Goal: Task Accomplishment & Management: Use online tool/utility

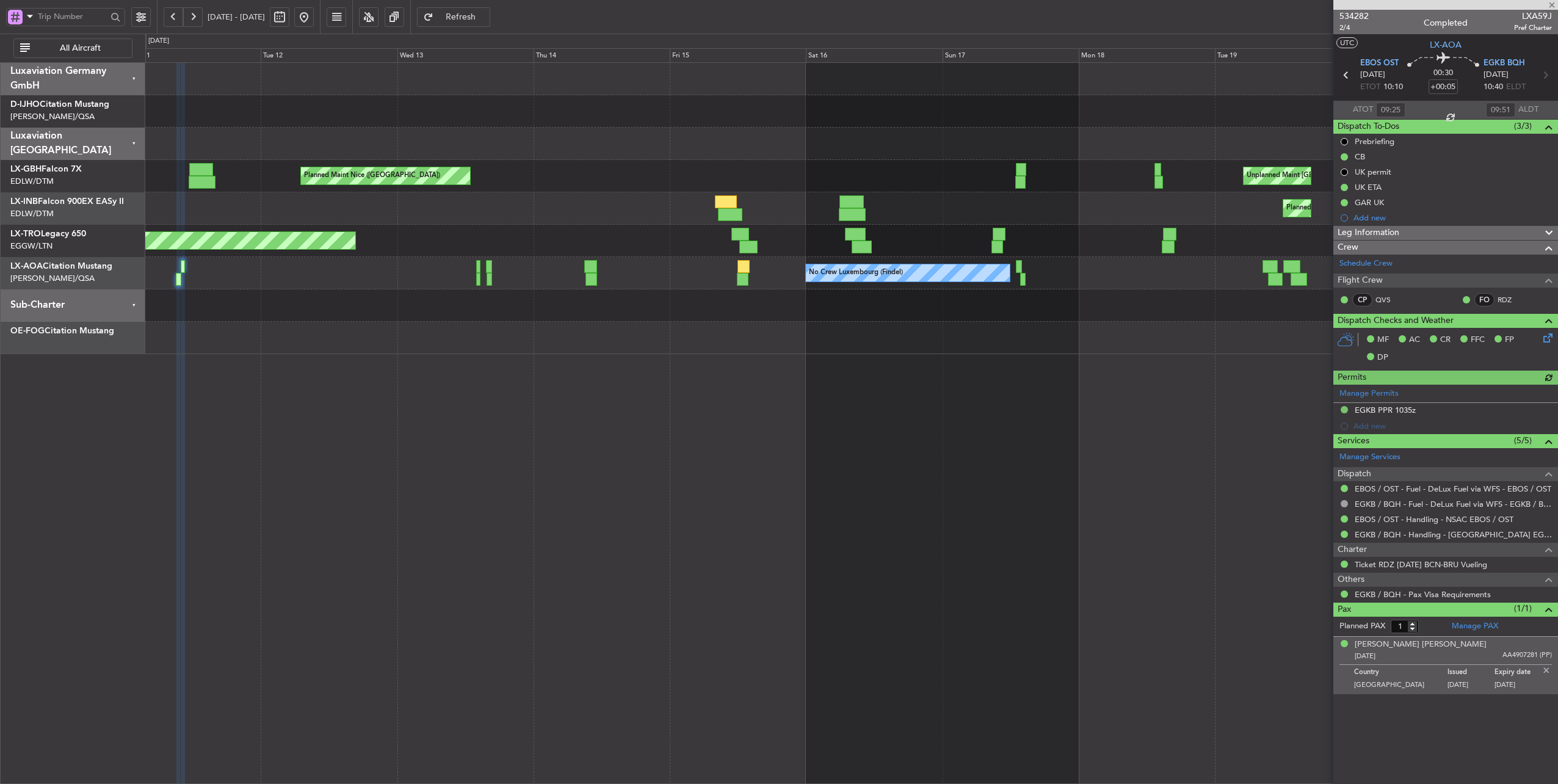
click at [314, 20] on button at bounding box center [304, 17] width 20 height 20
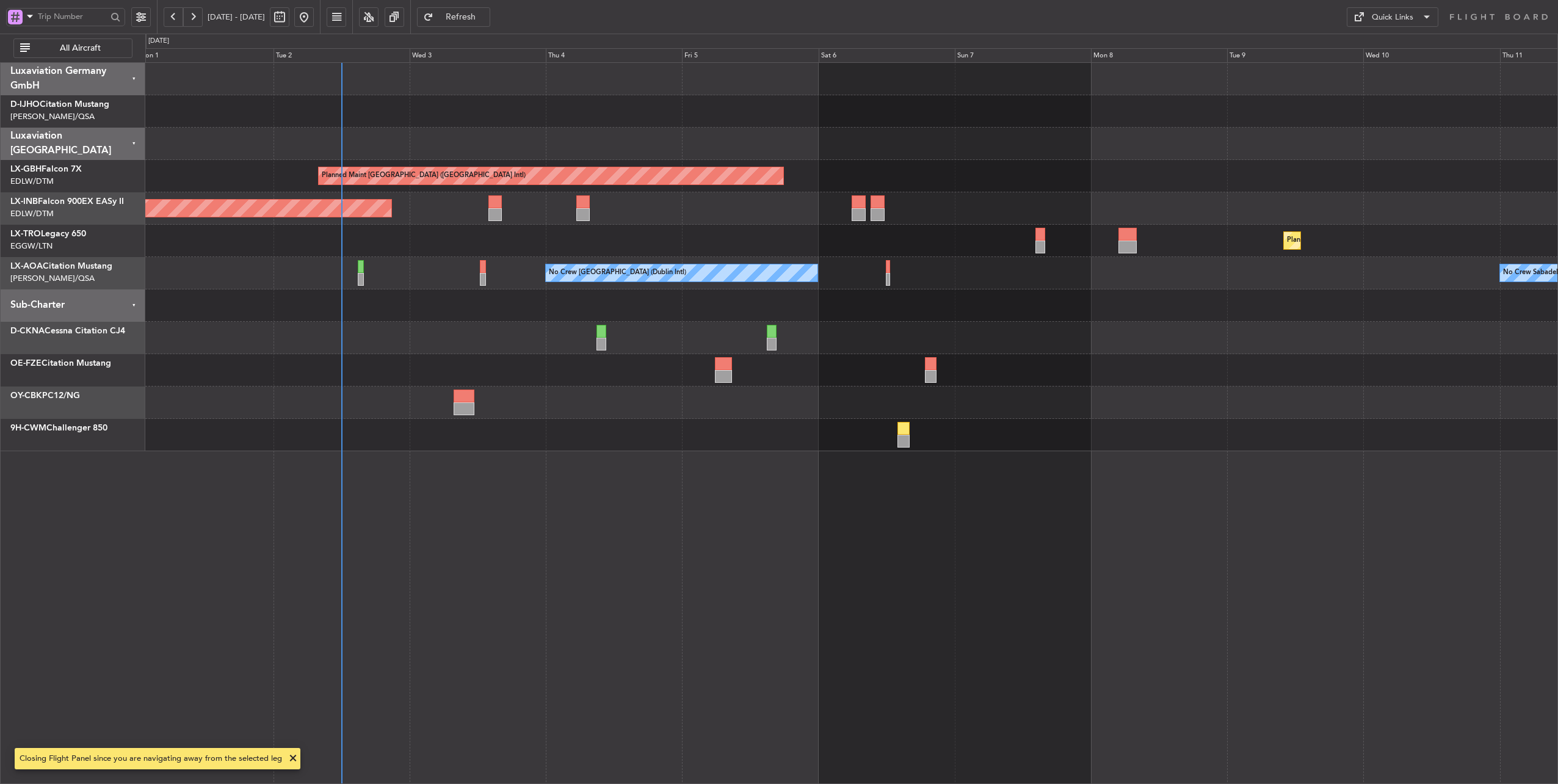
click at [730, 242] on div "Planned Maint Dusseldorf" at bounding box center [852, 241] width 1413 height 32
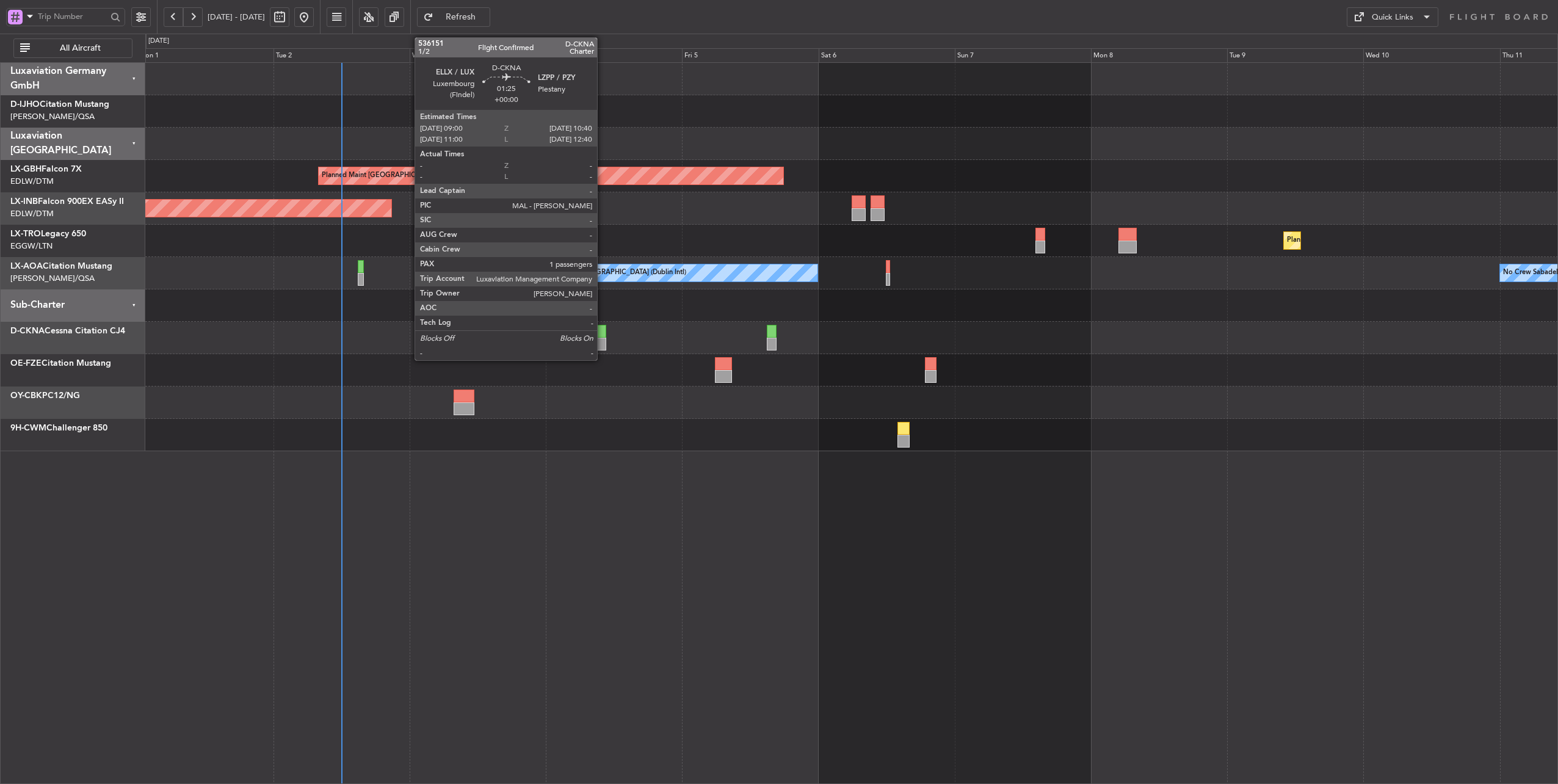
click at [603, 332] on div at bounding box center [601, 330] width 10 height 12
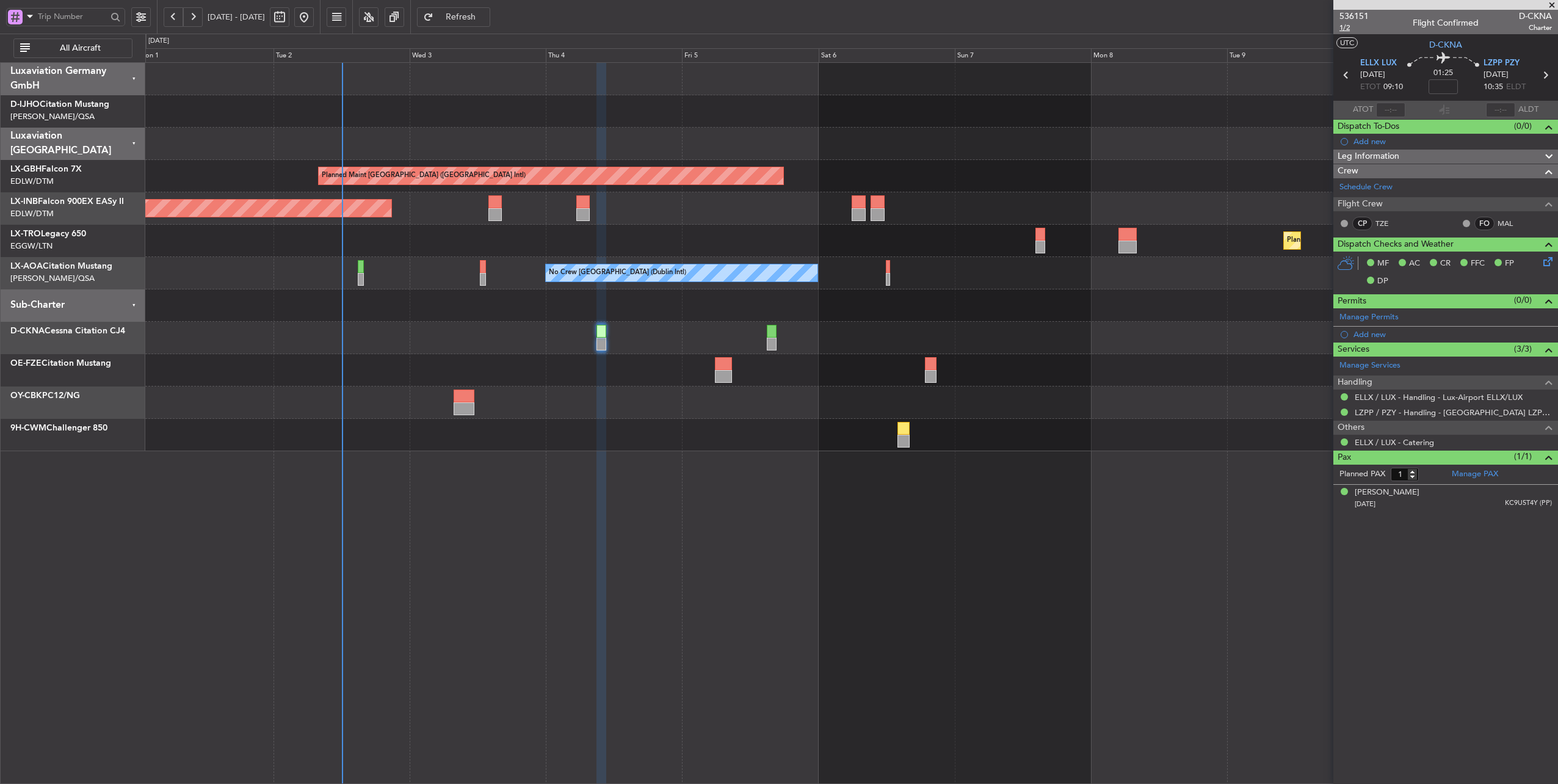
click at [1346, 25] on span "1/2" at bounding box center [1354, 28] width 29 height 10
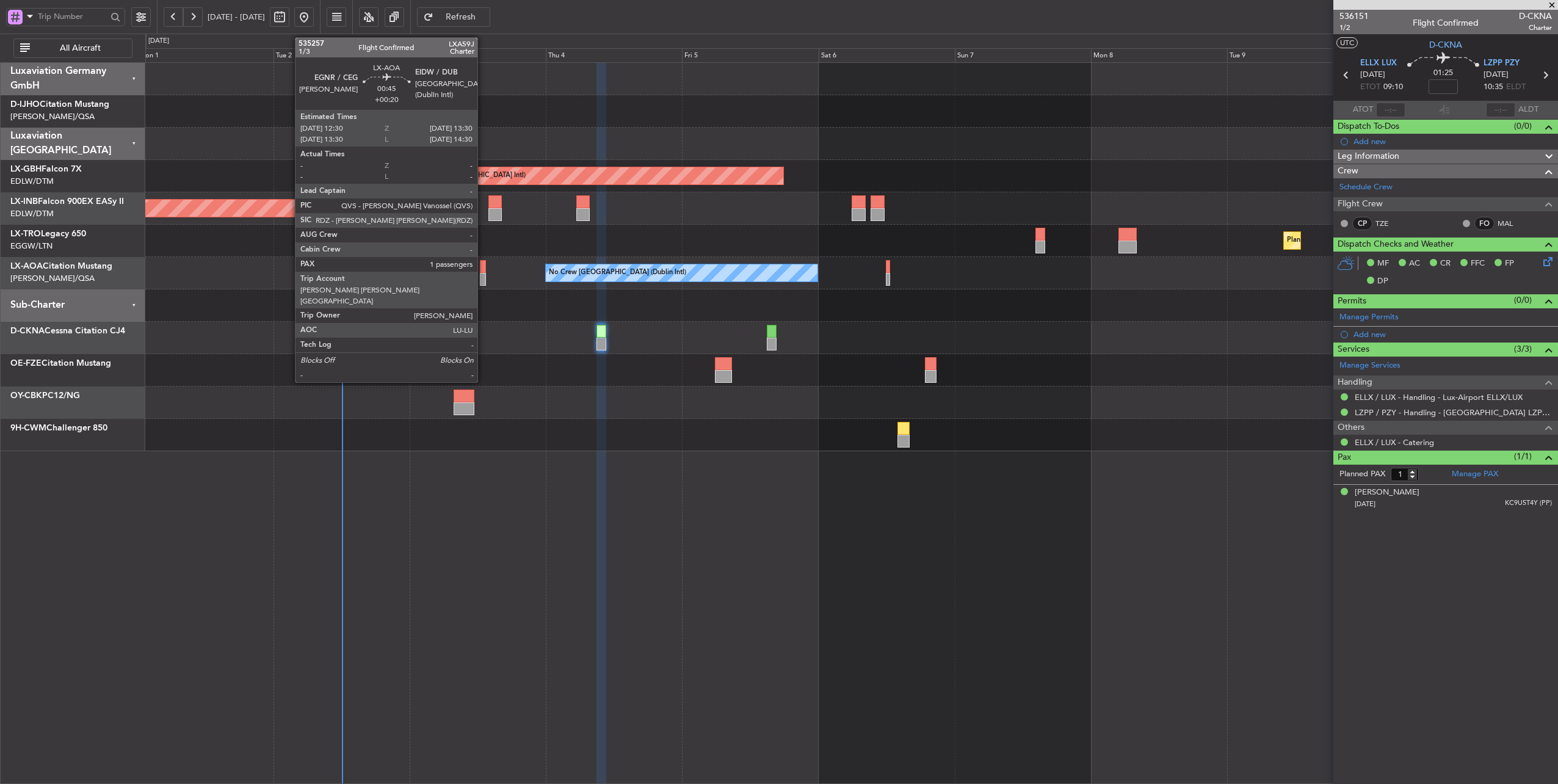
click at [484, 264] on div at bounding box center [483, 266] width 6 height 12
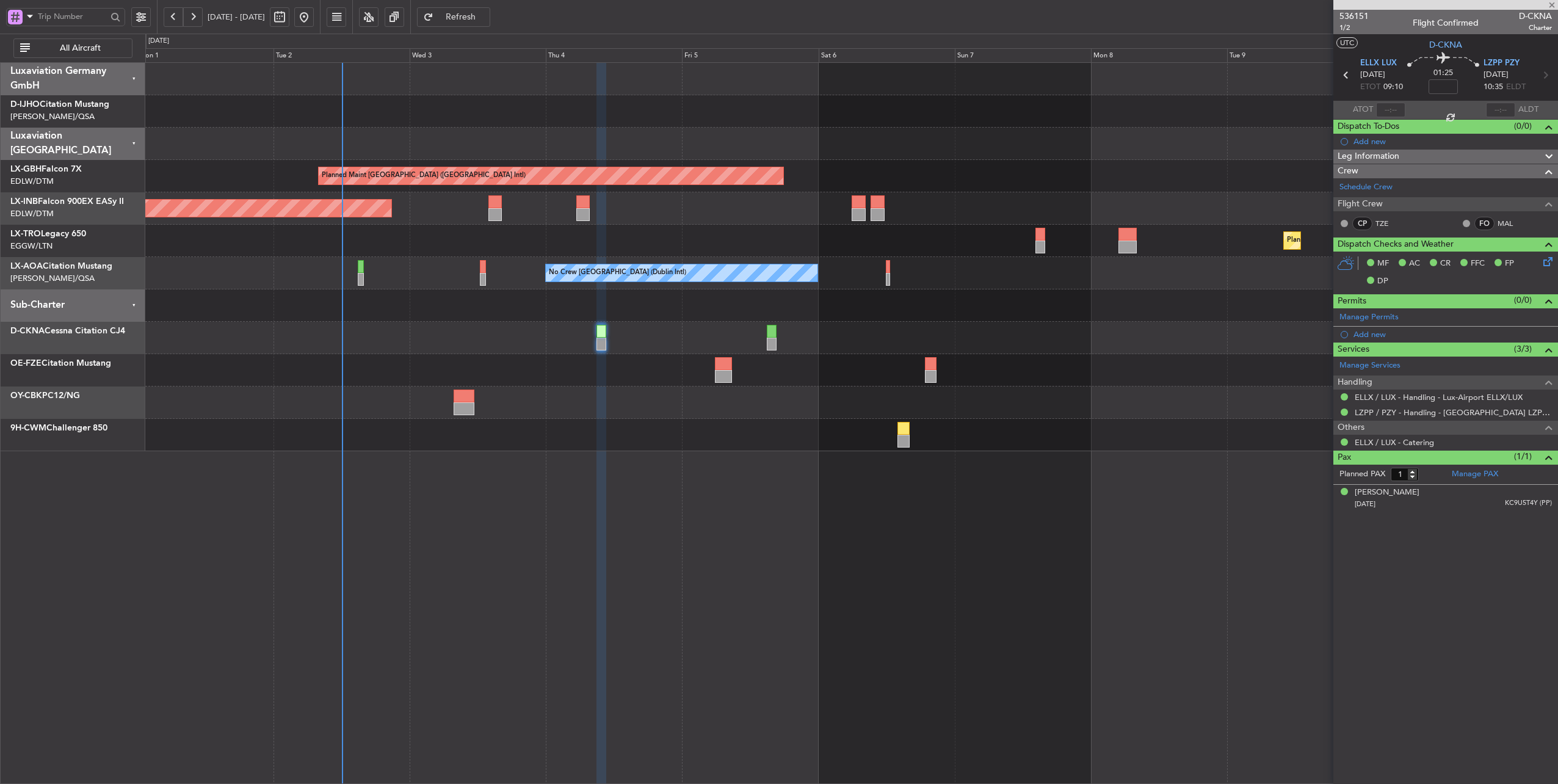
type input "+00:20"
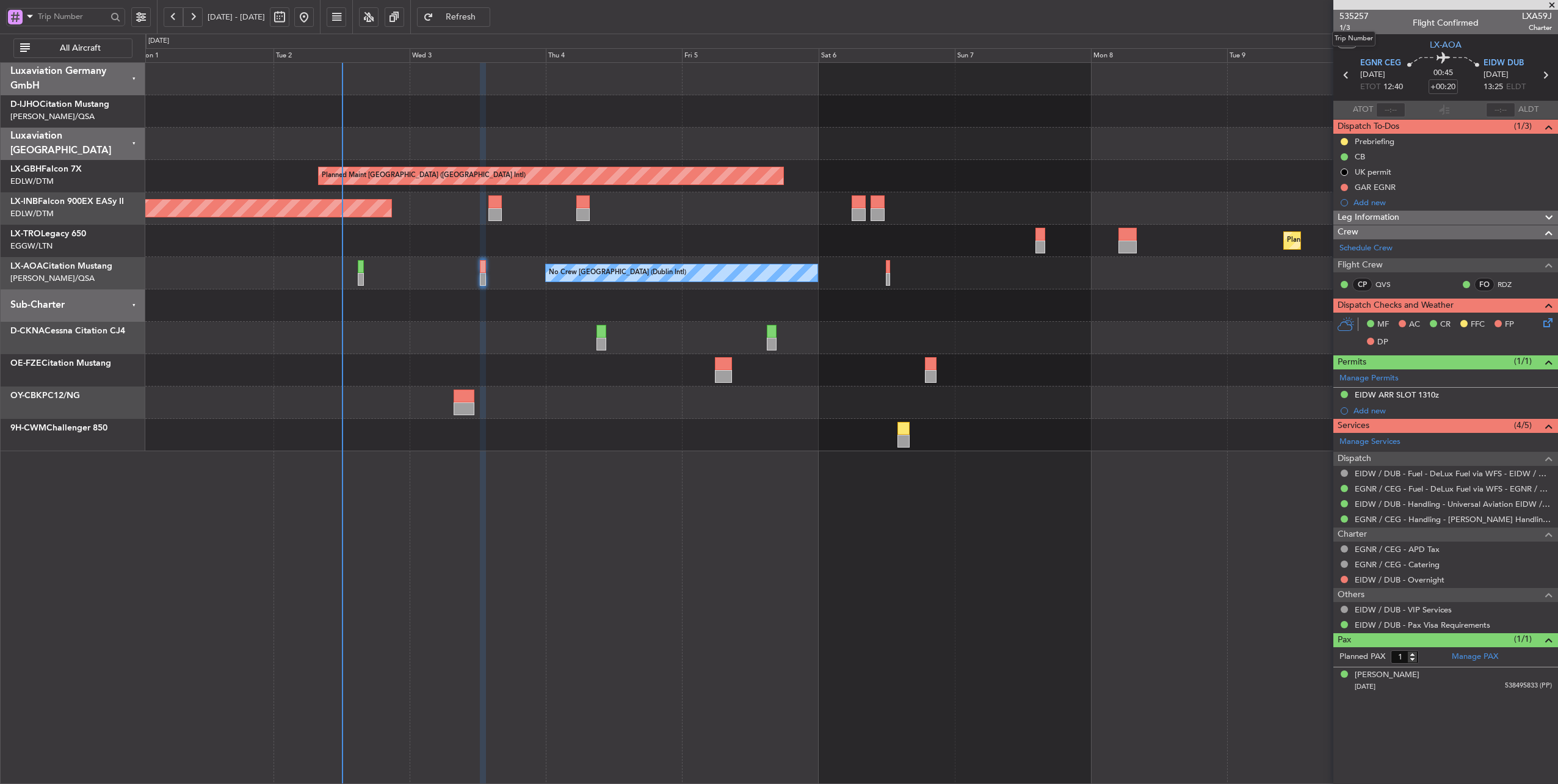
click at [1345, 27] on mat-tooltip-component "Trip Number" at bounding box center [1354, 39] width 60 height 32
click at [1342, 26] on span "1/3" at bounding box center [1354, 28] width 29 height 10
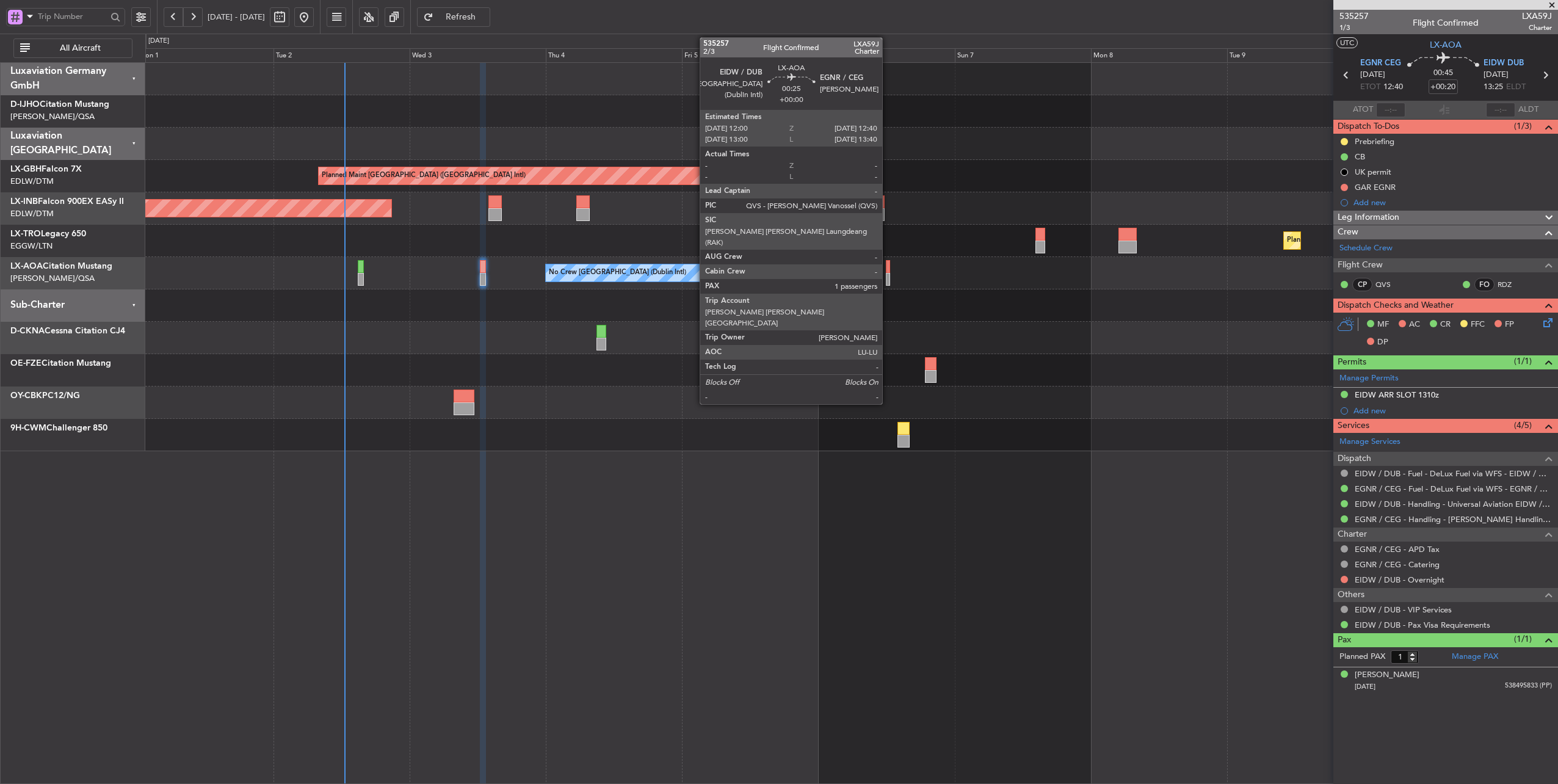
click at [888, 262] on div at bounding box center [888, 266] width 4 height 12
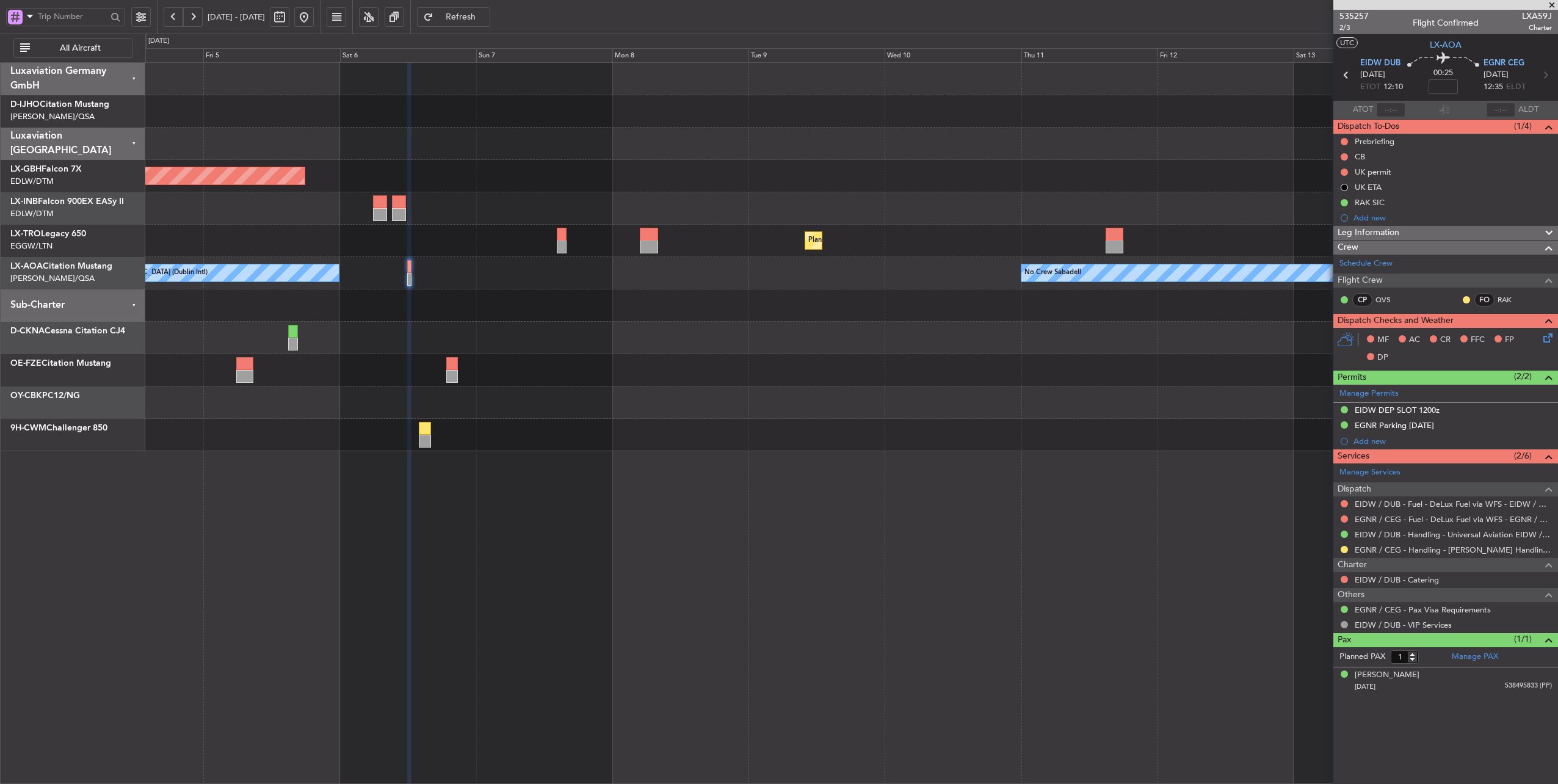
click at [722, 360] on div "Planned Maint [GEOGRAPHIC_DATA] ([GEOGRAPHIC_DATA] Intl) Planned Maint Nurnberg…" at bounding box center [852, 257] width 1413 height 388
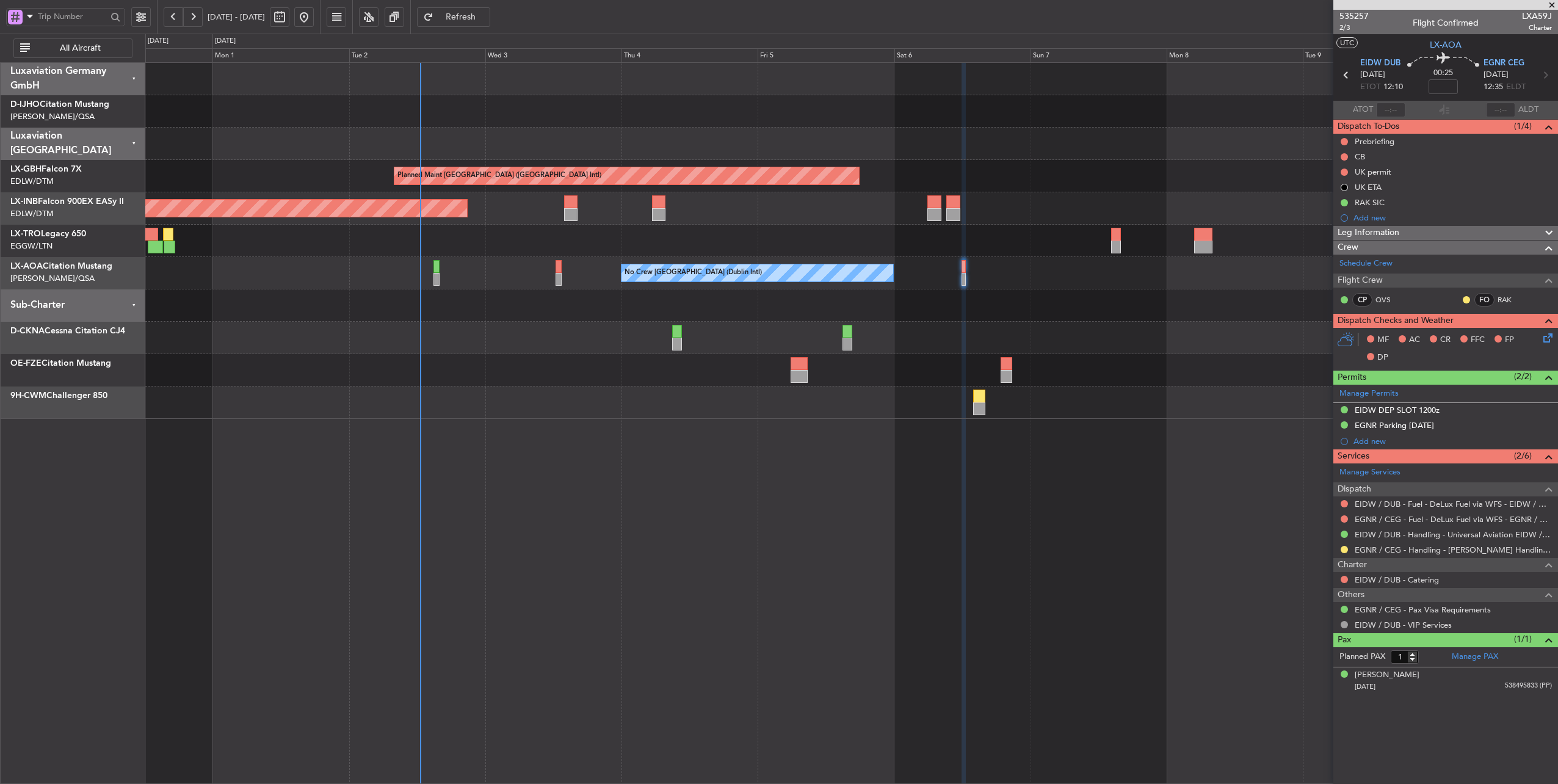
click at [1030, 364] on div "Planned Maint [GEOGRAPHIC_DATA] ([GEOGRAPHIC_DATA] Intl) Unplanned Maint [GEOGR…" at bounding box center [852, 241] width 1413 height 356
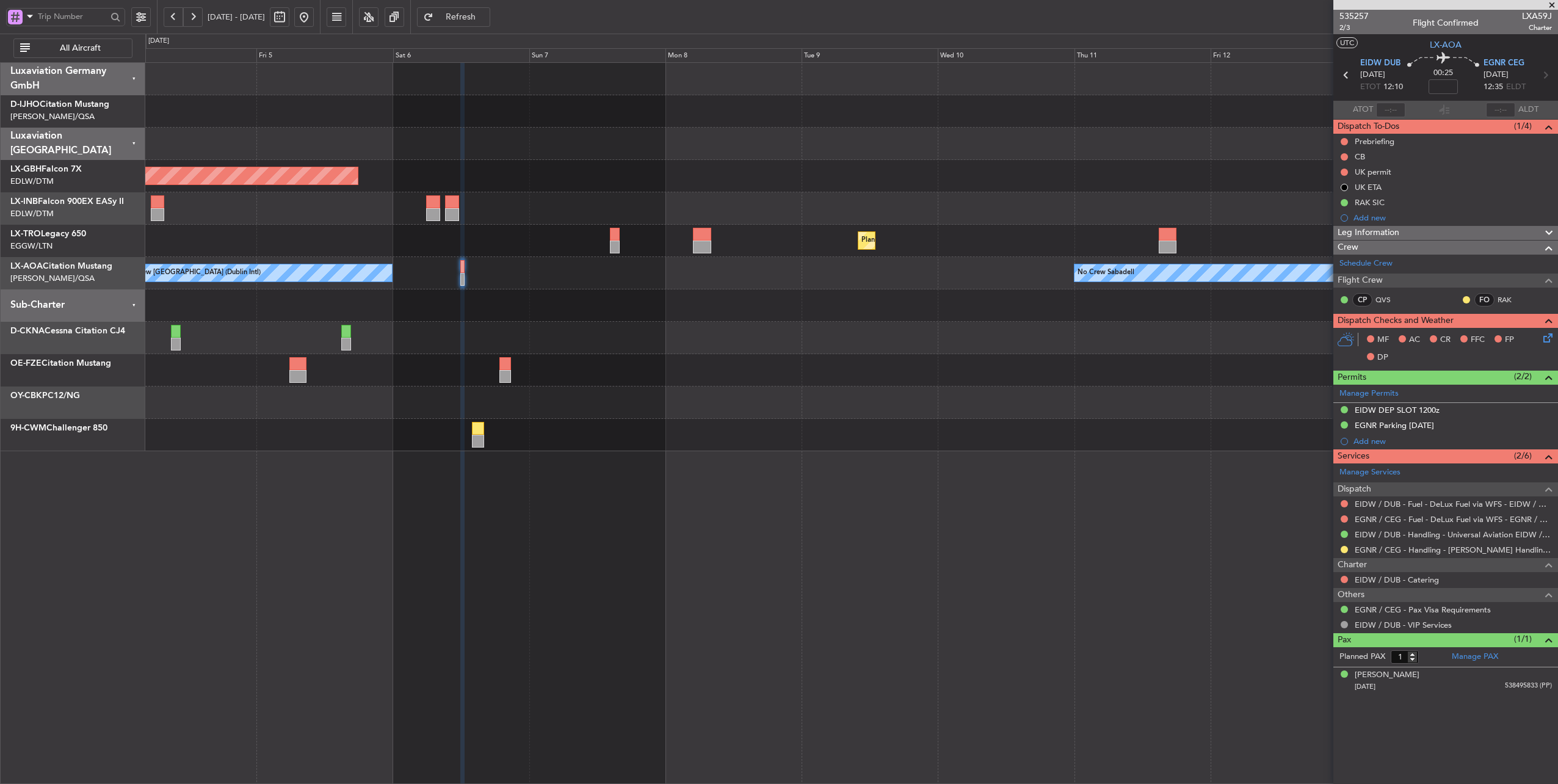
click at [628, 289] on div "Planned Maint [GEOGRAPHIC_DATA] ([GEOGRAPHIC_DATA] Intl) Unplanned Maint [GEOGR…" at bounding box center [852, 257] width 1413 height 388
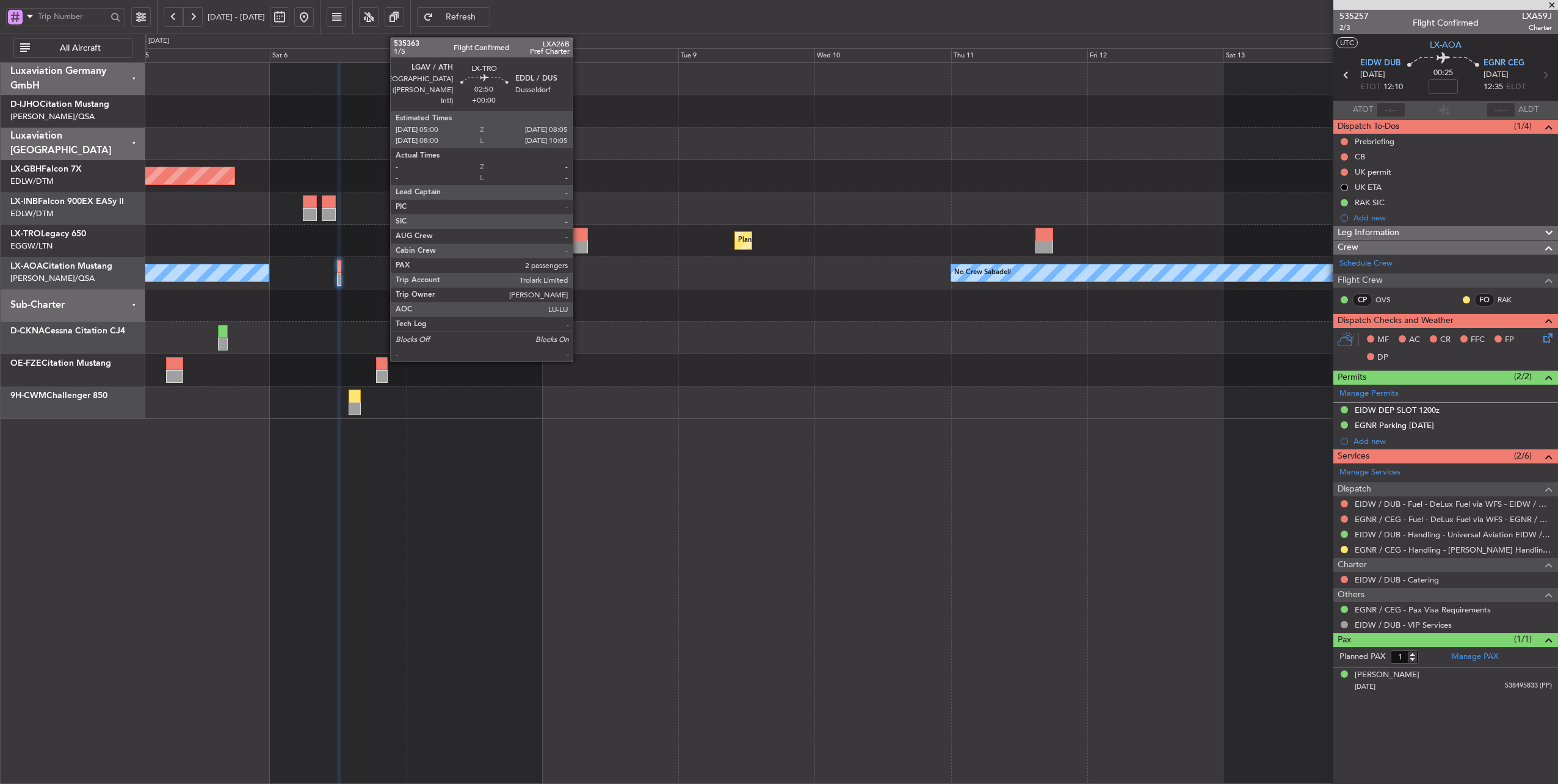
click at [579, 233] on div at bounding box center [578, 234] width 18 height 12
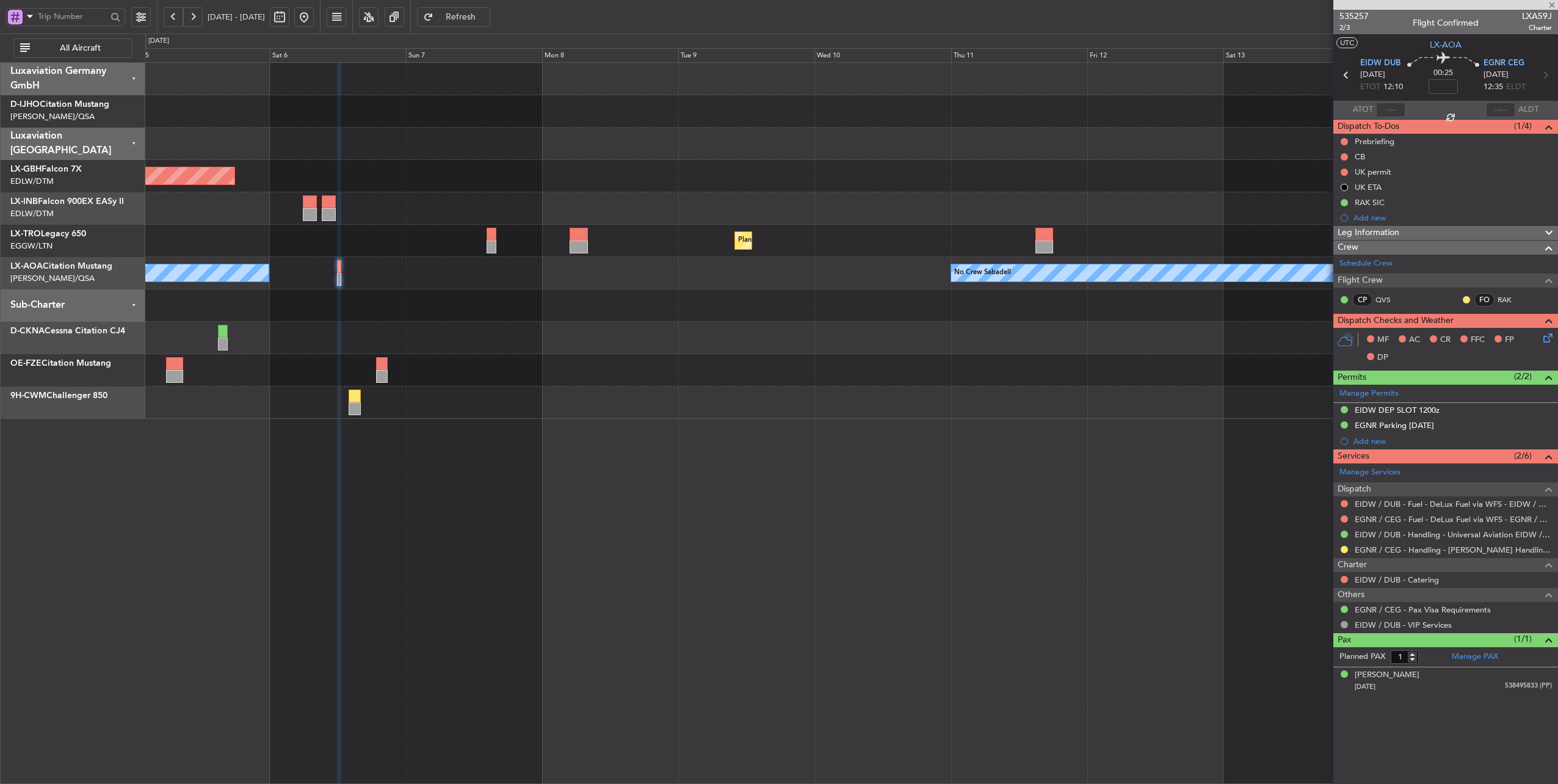
type input "2"
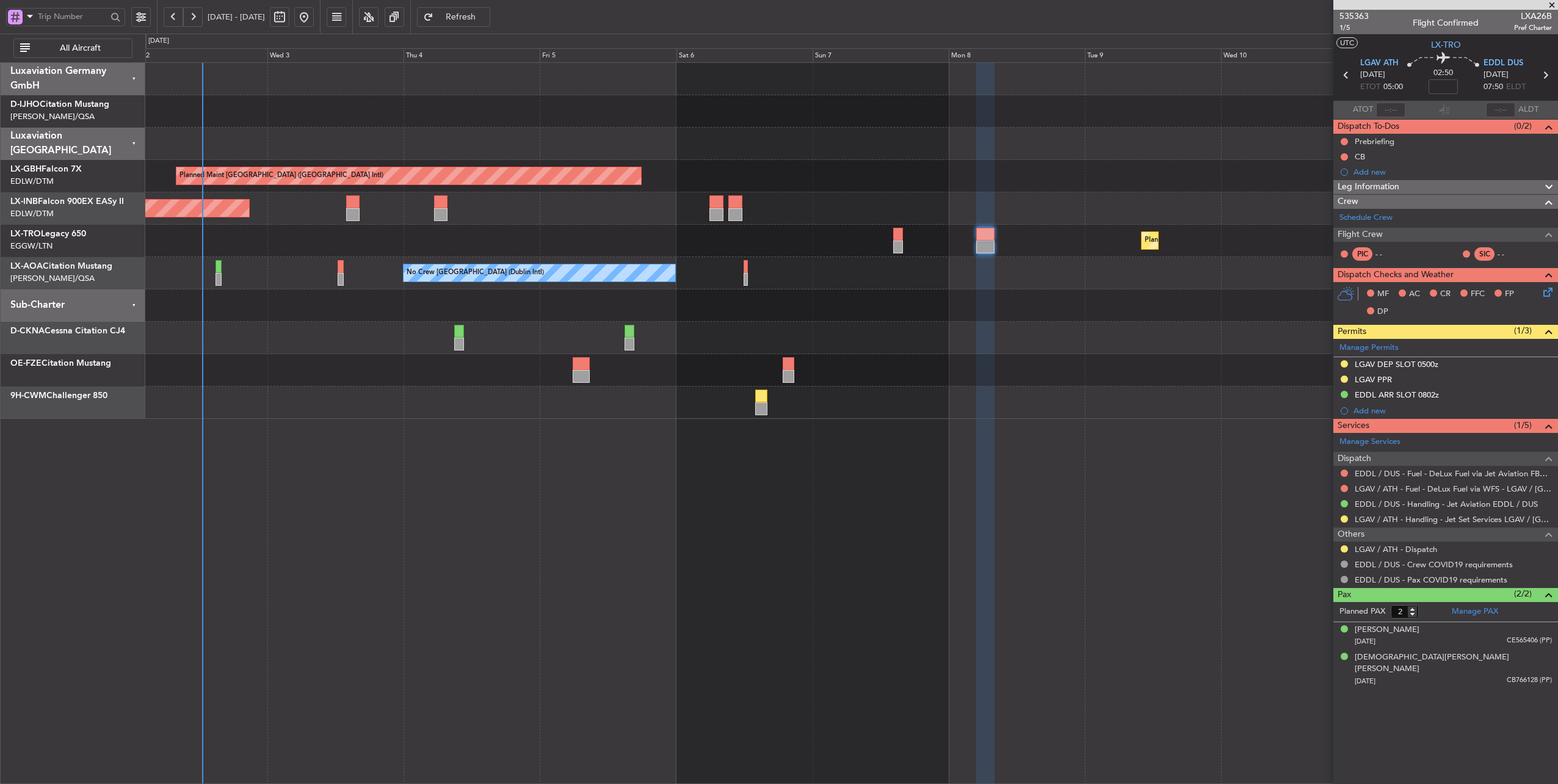
click at [952, 192] on div "Unplanned Maint [GEOGRAPHIC_DATA] (Al Maktoum Intl)" at bounding box center [852, 208] width 1413 height 32
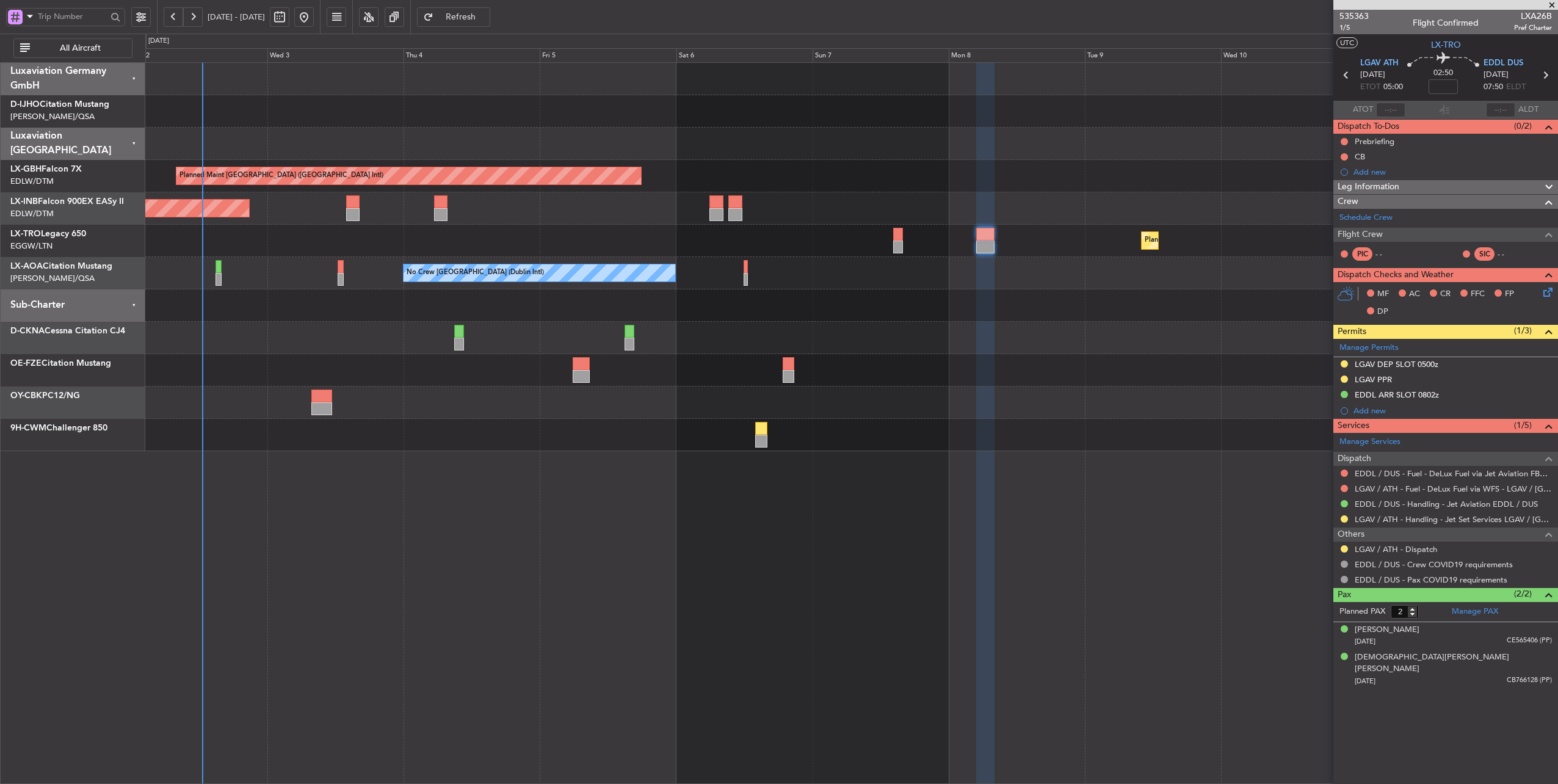
click at [901, 199] on div "Unplanned Maint [GEOGRAPHIC_DATA] (Al Maktoum Intl)" at bounding box center [852, 208] width 1413 height 32
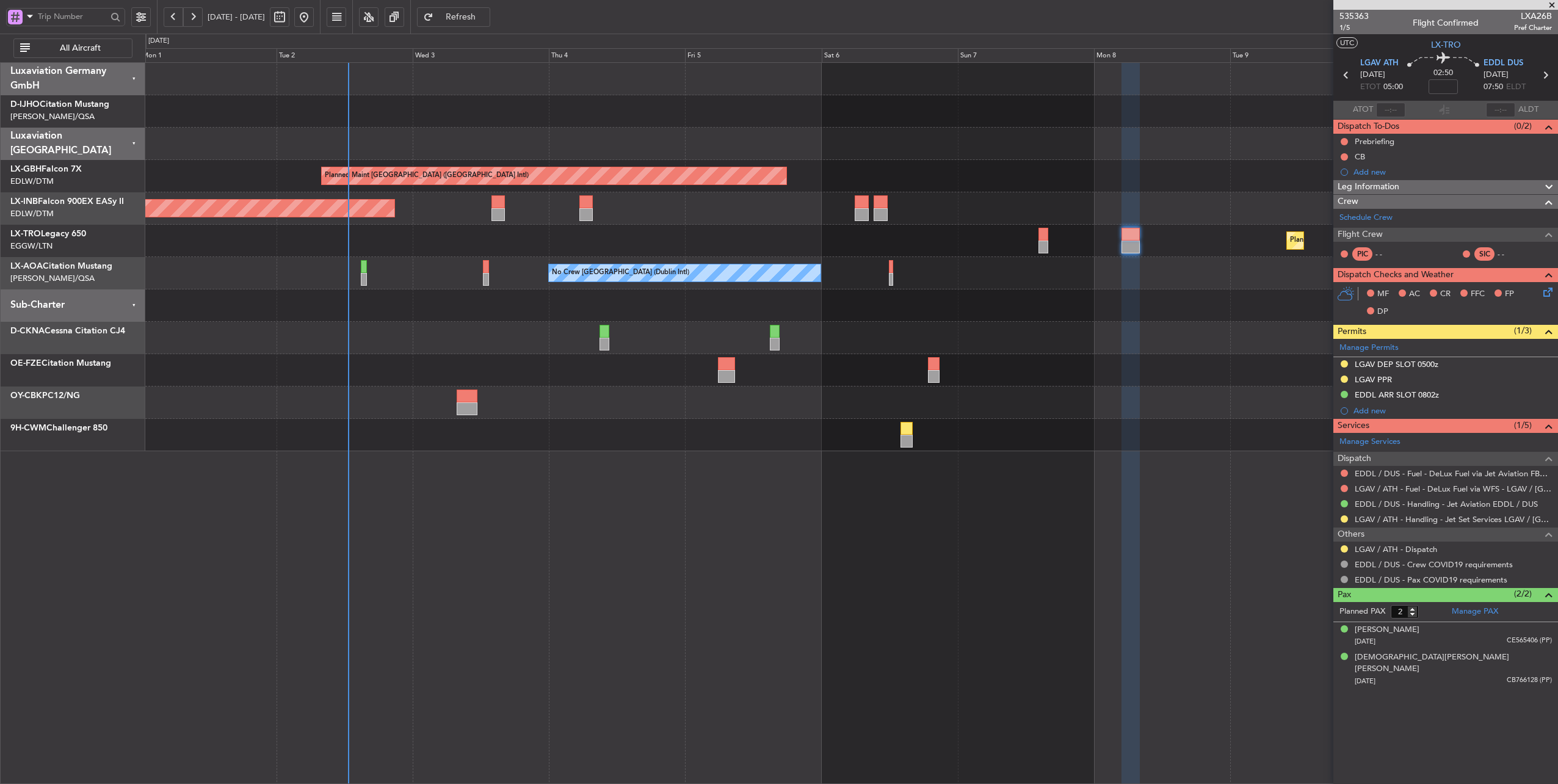
click at [961, 275] on div "No Crew [GEOGRAPHIC_DATA] (Dublin Intl) No Crew Sabadell" at bounding box center [852, 273] width 1413 height 32
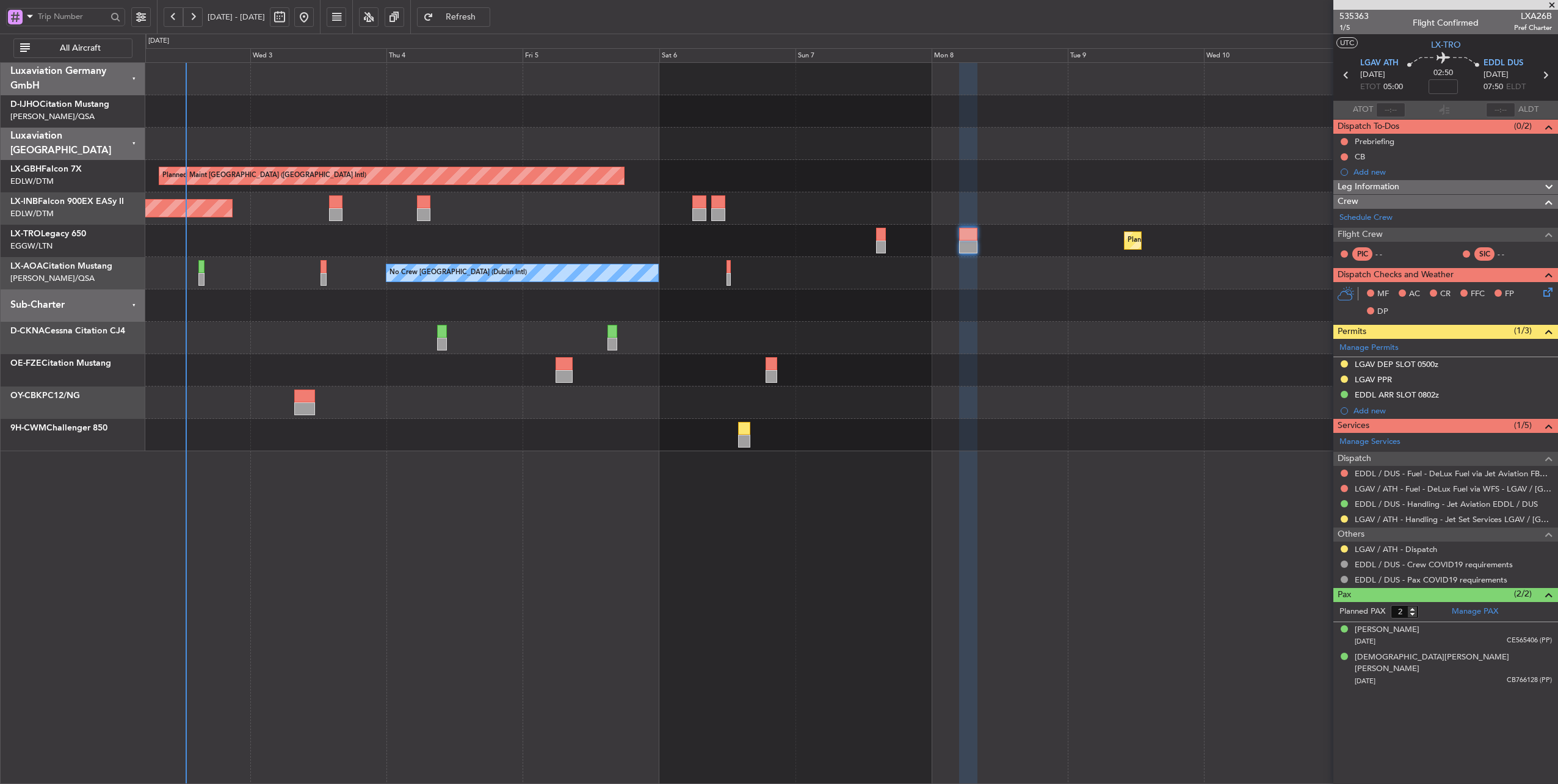
click at [1026, 294] on div "Planned Maint [GEOGRAPHIC_DATA] ([GEOGRAPHIC_DATA] Intl) Unplanned Maint [GEOGR…" at bounding box center [852, 257] width 1413 height 388
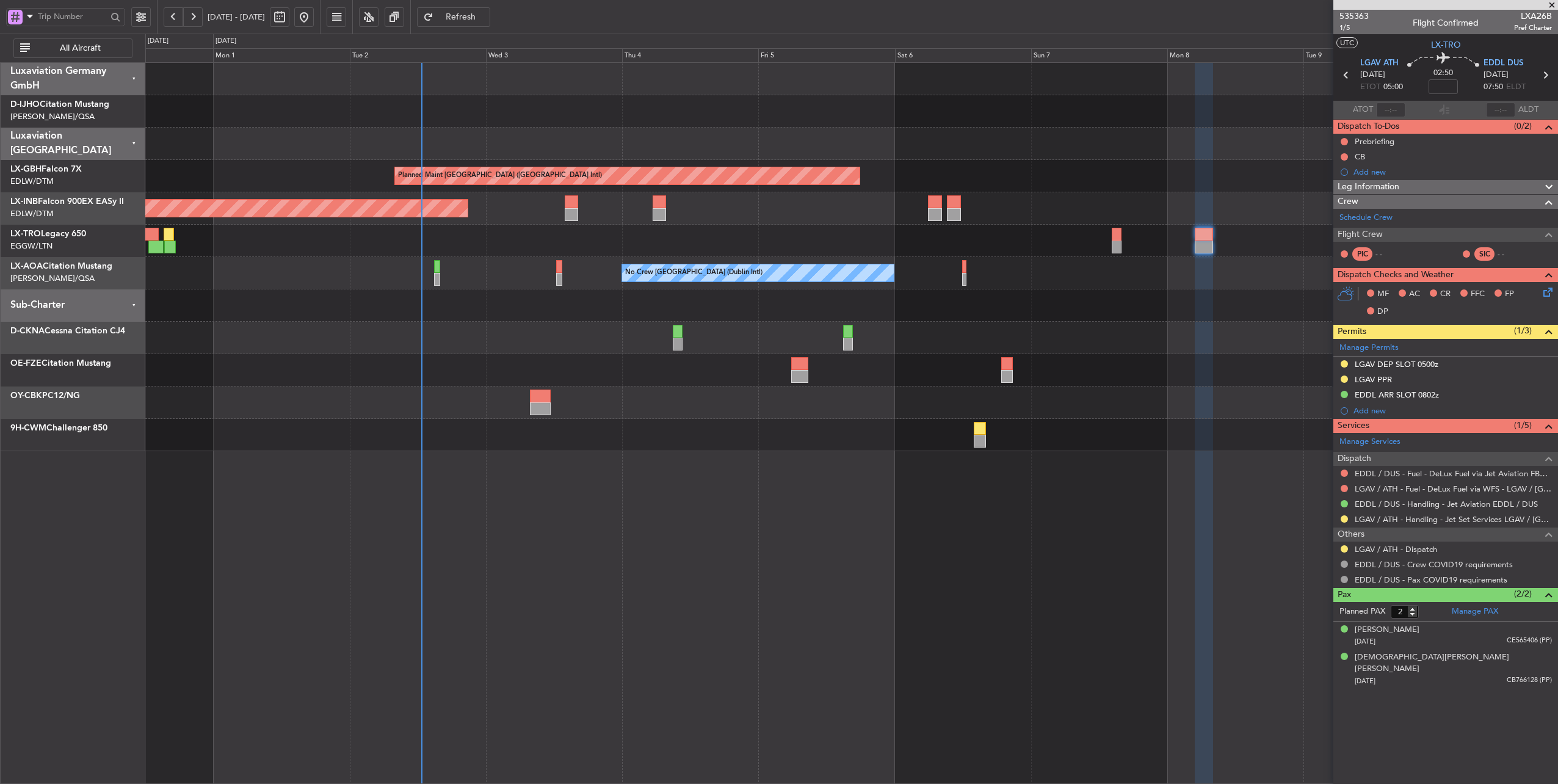
click at [1070, 276] on div "No Crew [GEOGRAPHIC_DATA] (Dublin Intl) No Crew Sabadell" at bounding box center [852, 273] width 1413 height 32
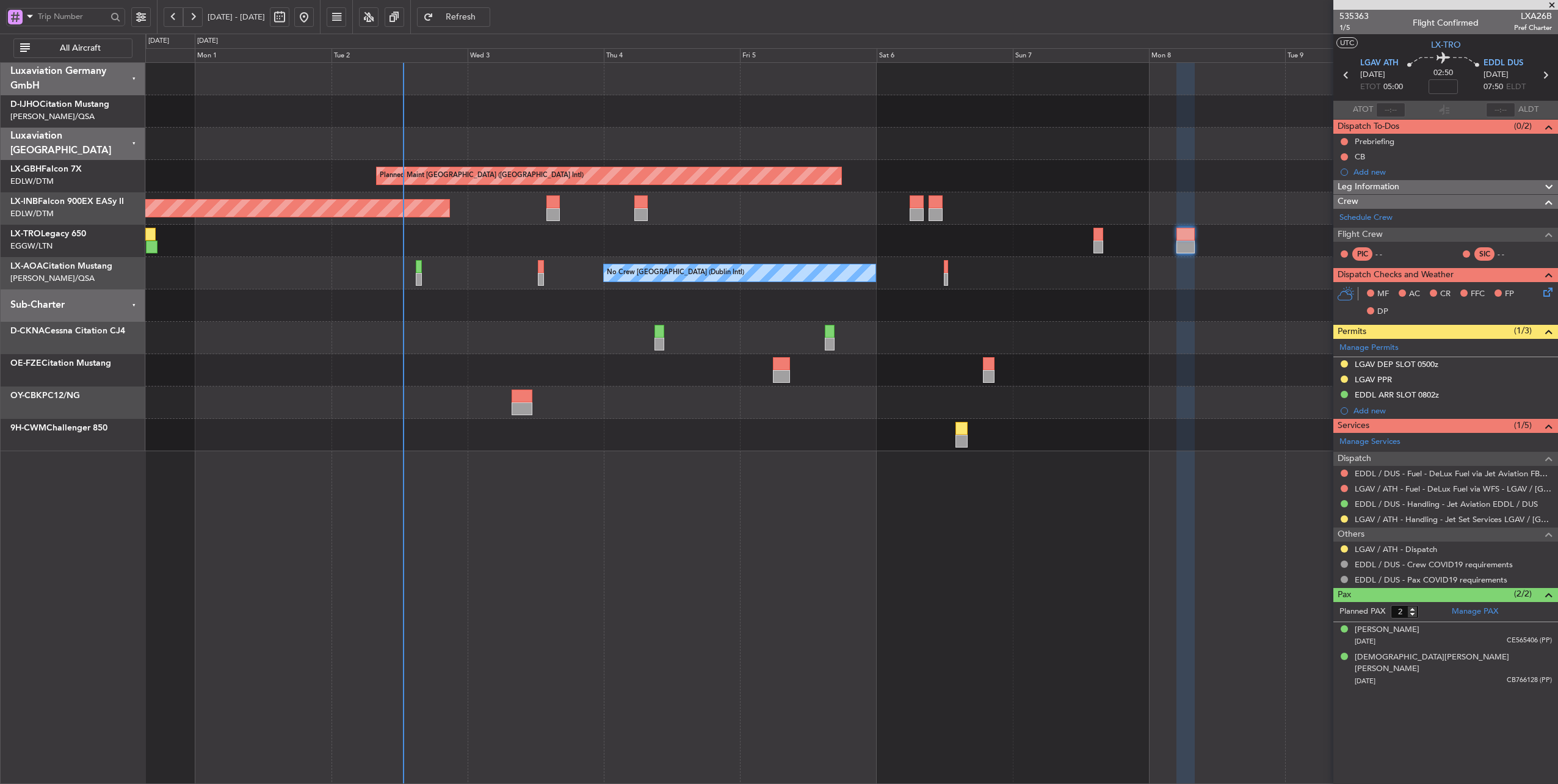
click at [1052, 276] on div "No Crew [GEOGRAPHIC_DATA] (Dublin Intl) No Crew Sabadell" at bounding box center [852, 273] width 1413 height 32
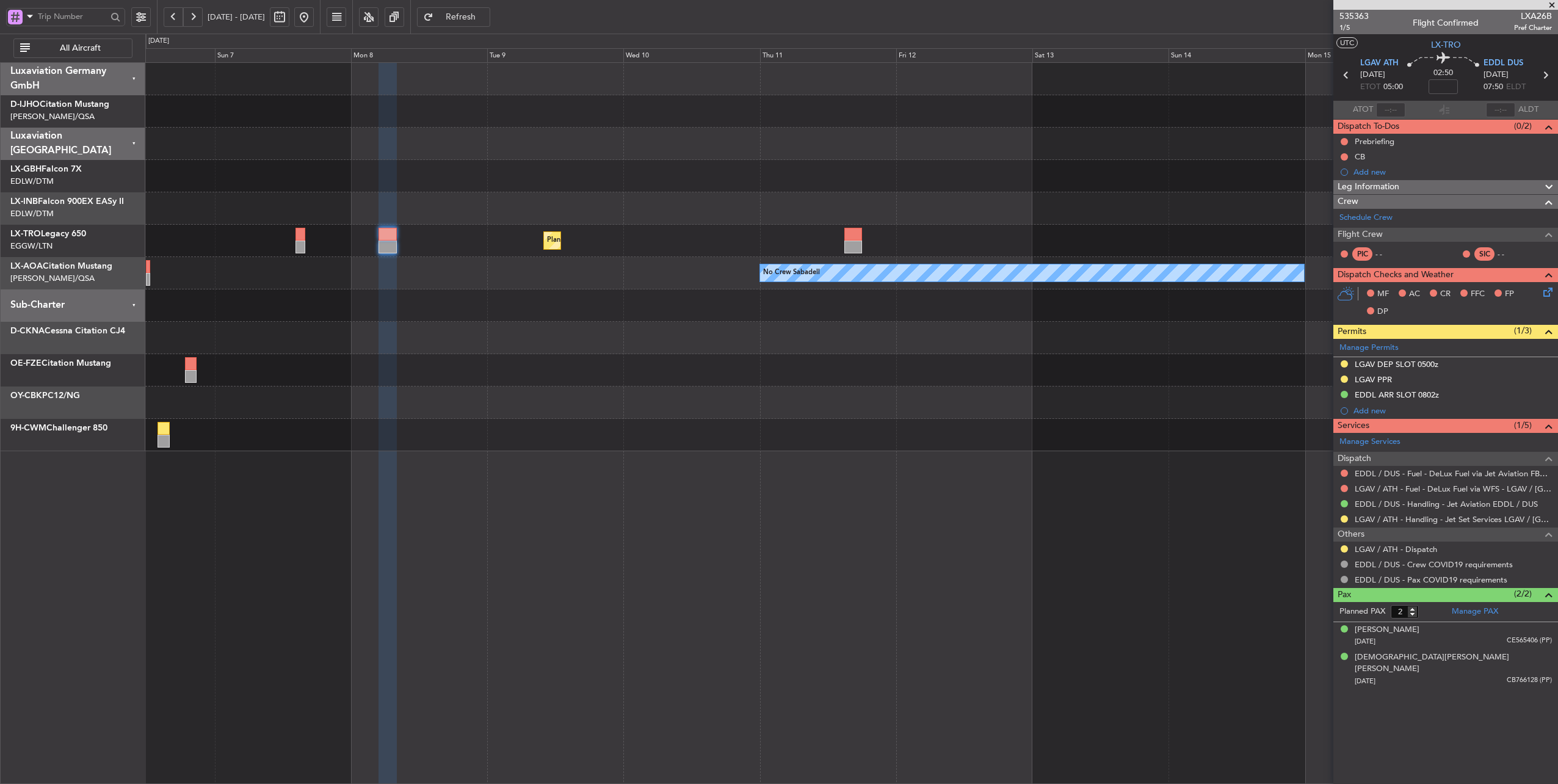
click at [449, 315] on div "Planned Maint Nurnberg Planned Maint [GEOGRAPHIC_DATA] ([GEOGRAPHIC_DATA]) Plan…" at bounding box center [852, 257] width 1413 height 388
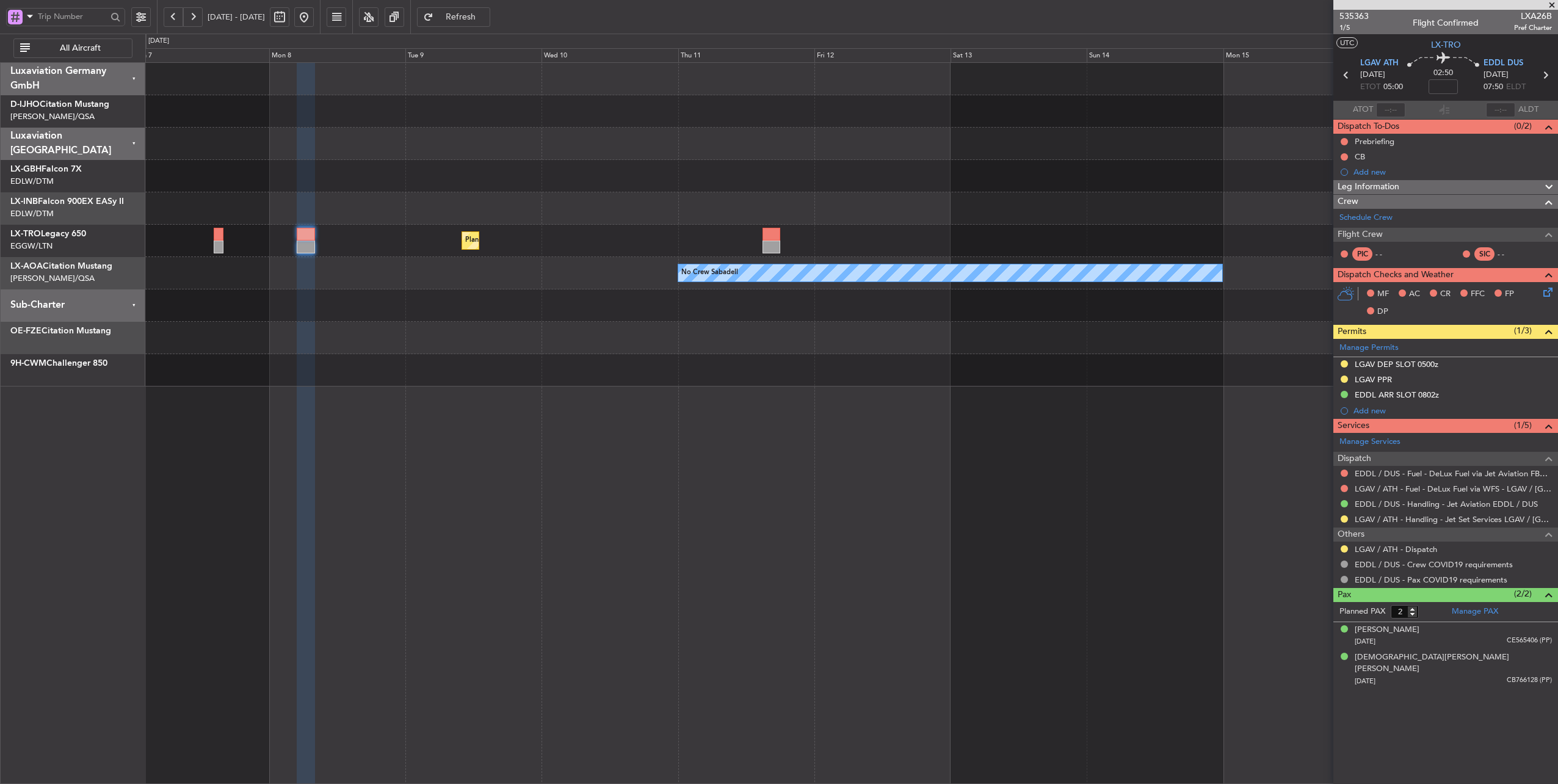
click at [263, 192] on div "Planned Maint Nurnberg Planned Maint [GEOGRAPHIC_DATA] ([GEOGRAPHIC_DATA]) Plan…" at bounding box center [852, 225] width 1413 height 324
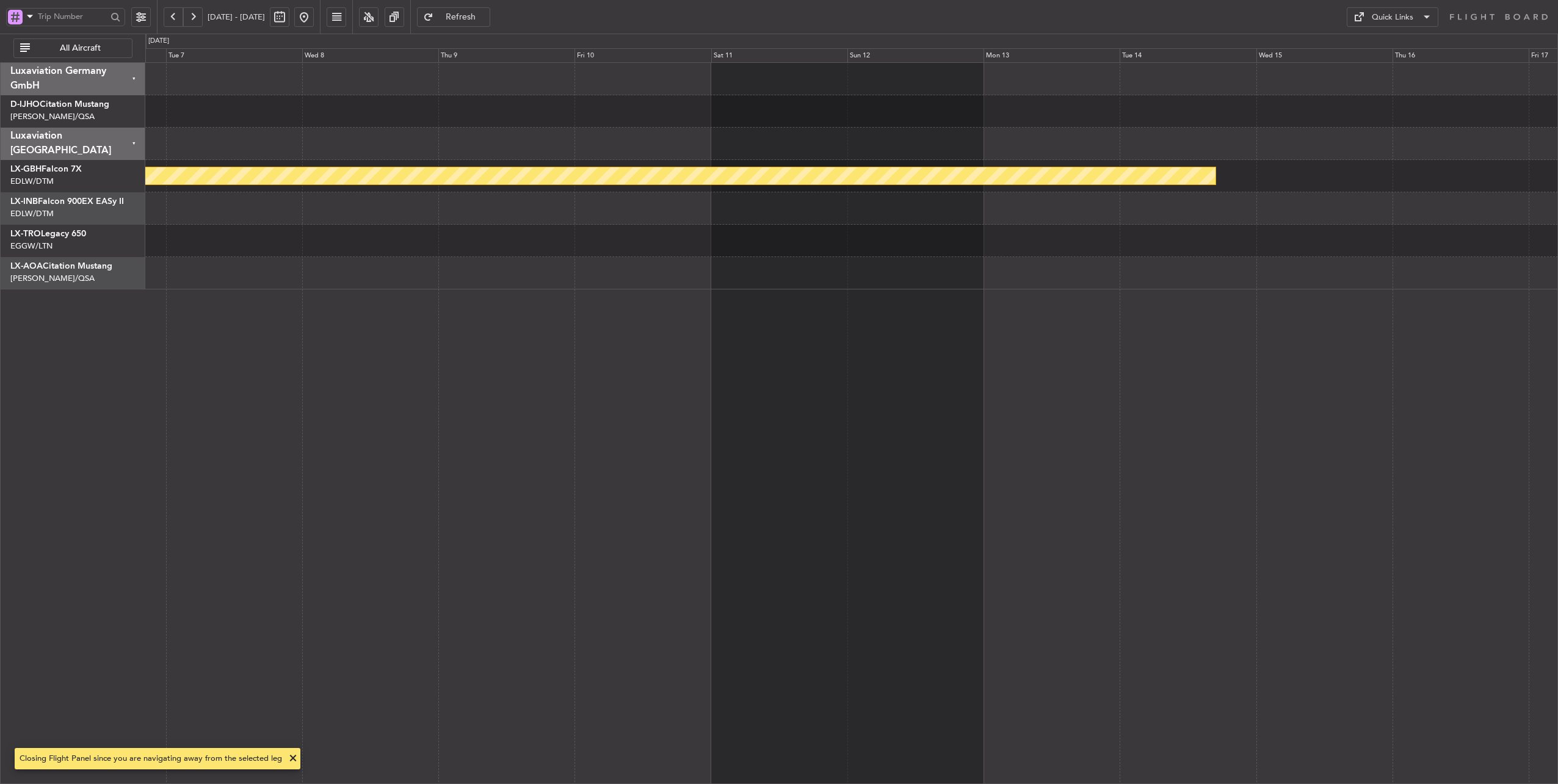
click at [46, 239] on div "Planned Maint Nurnberg No Crew Sabadell Luxaviation Germany GmbH D-IJHO Citatio…" at bounding box center [779, 409] width 1558 height 750
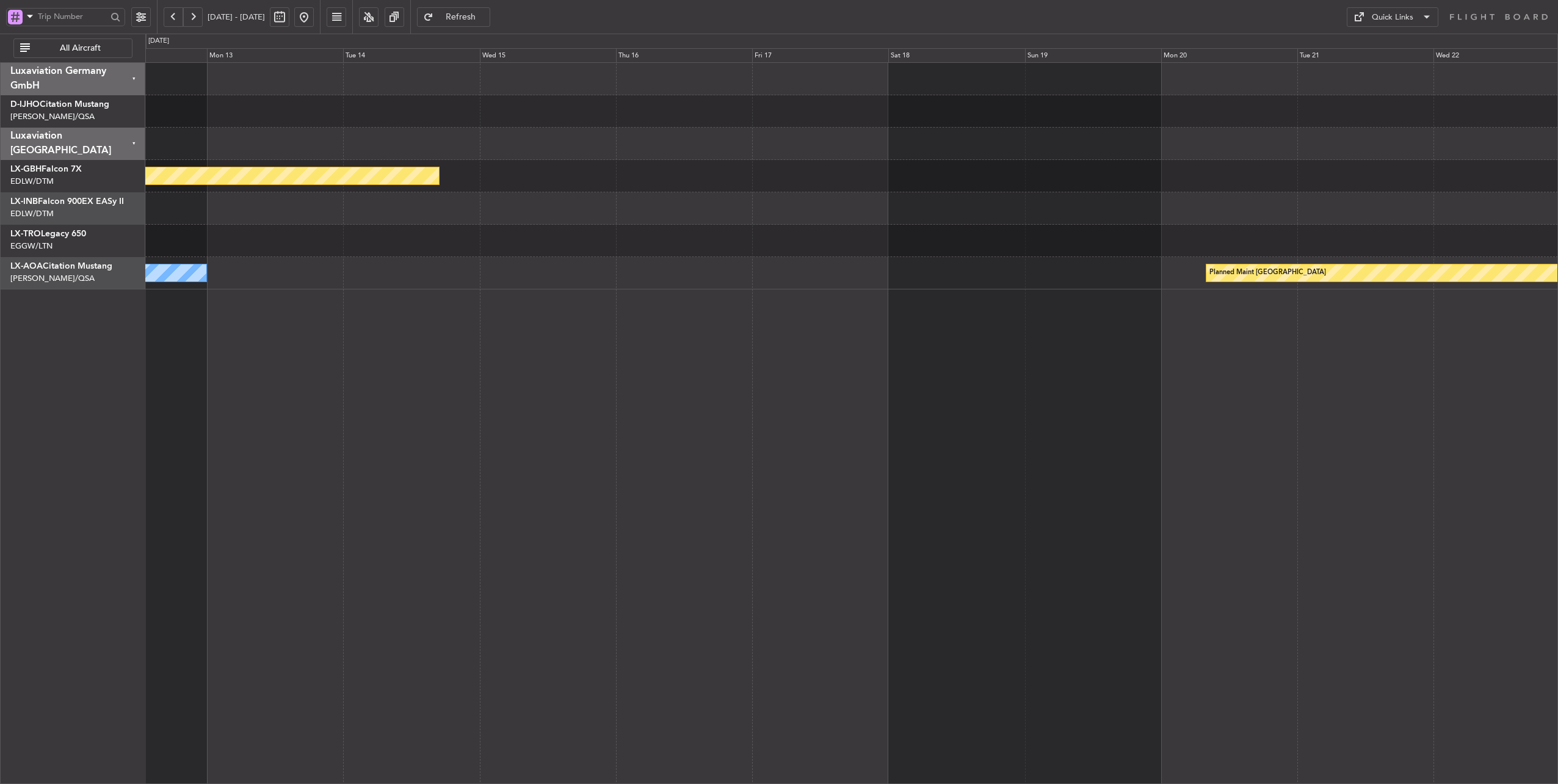
click at [59, 280] on div "Planned Maint Nurnberg No Crew Sabadell Planned Maint [GEOGRAPHIC_DATA] Luxavia…" at bounding box center [779, 409] width 1558 height 750
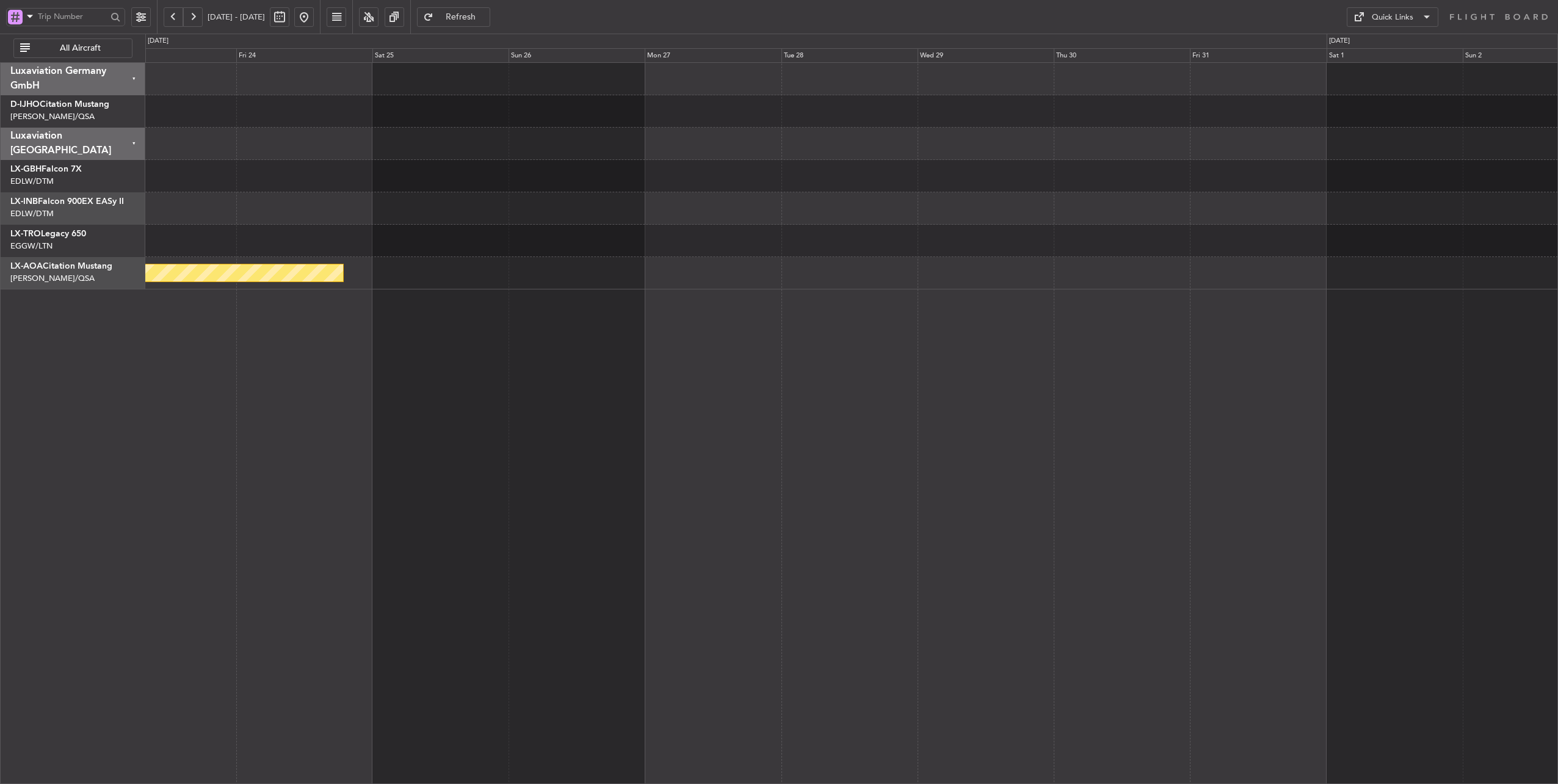
click at [78, 294] on div "Planned Maint Nurnberg Planned Maint [GEOGRAPHIC_DATA] (Riga Intl) Planned Main…" at bounding box center [779, 409] width 1558 height 750
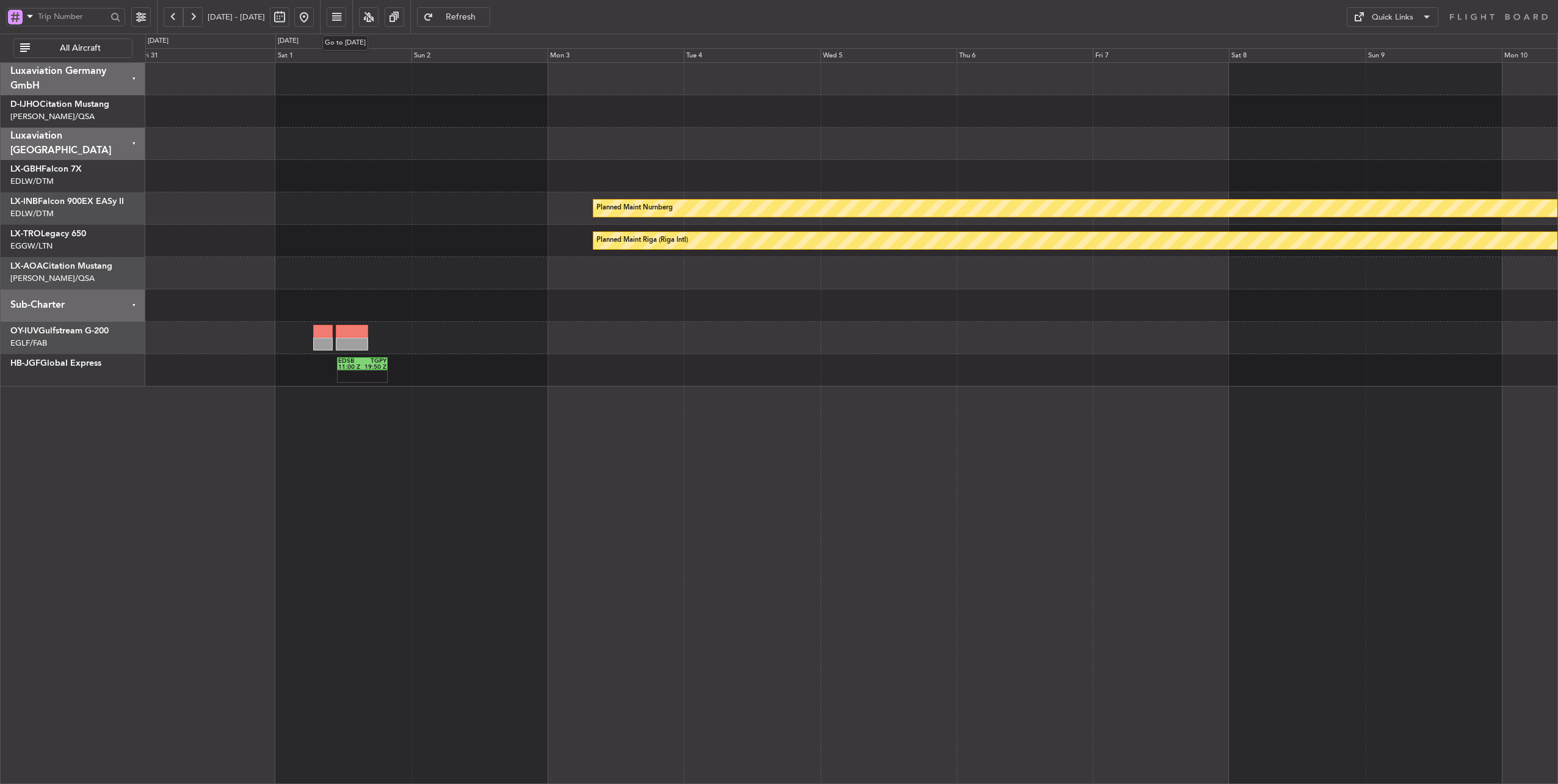
click at [314, 21] on button at bounding box center [304, 17] width 20 height 20
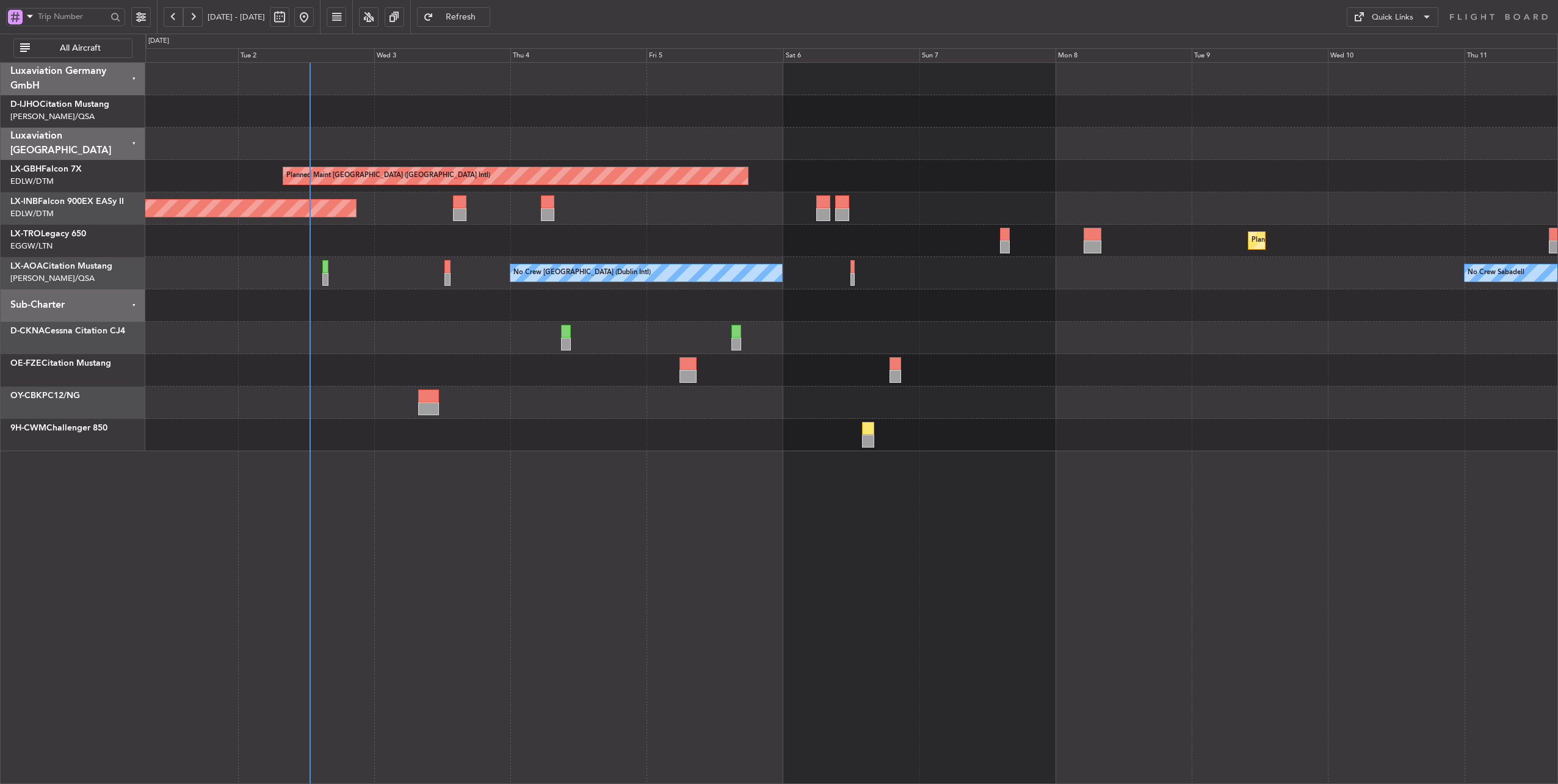
click at [649, 248] on div "Planned Maint Dusseldorf" at bounding box center [852, 241] width 1413 height 32
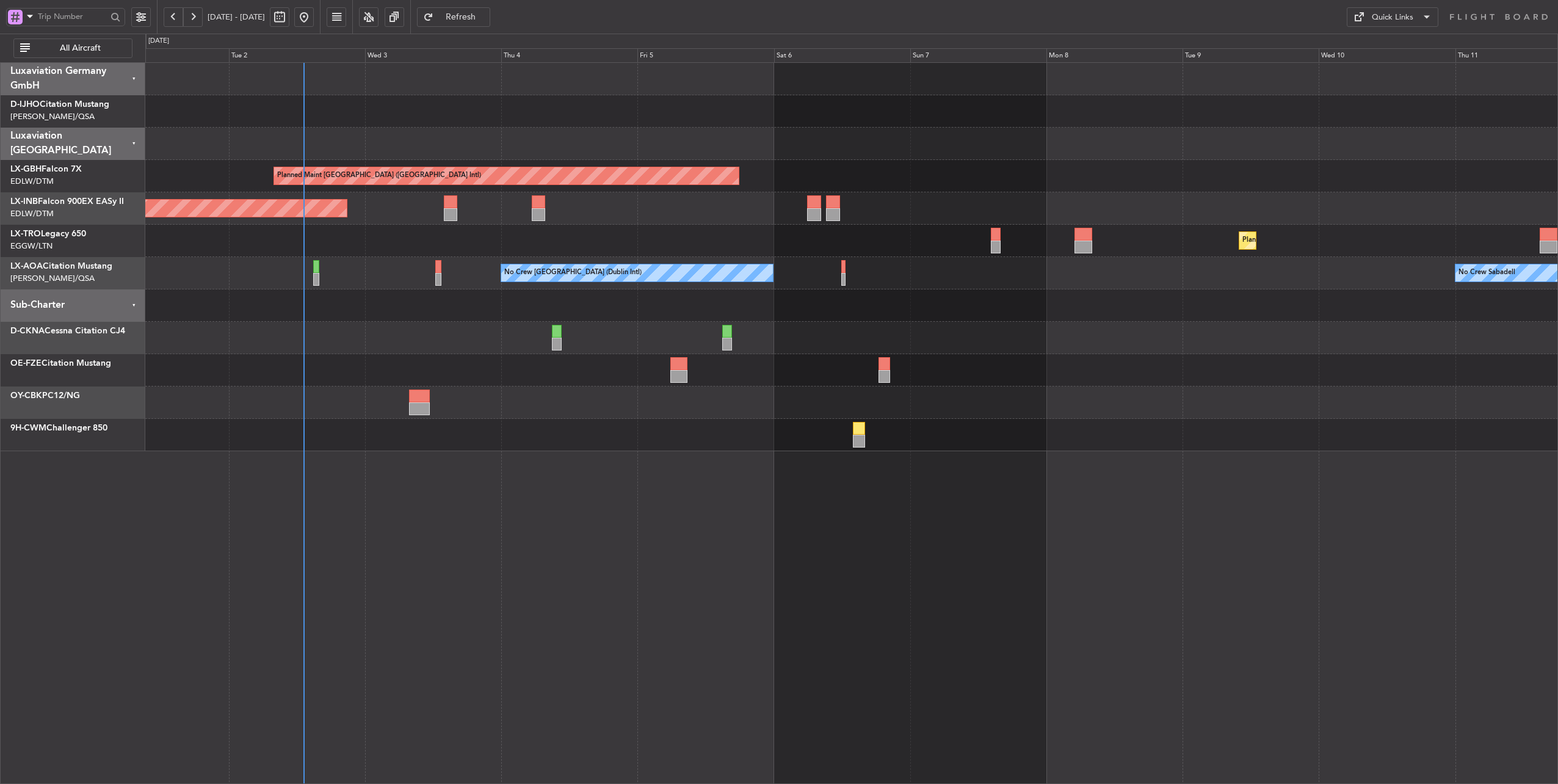
click at [314, 20] on button at bounding box center [304, 17] width 20 height 20
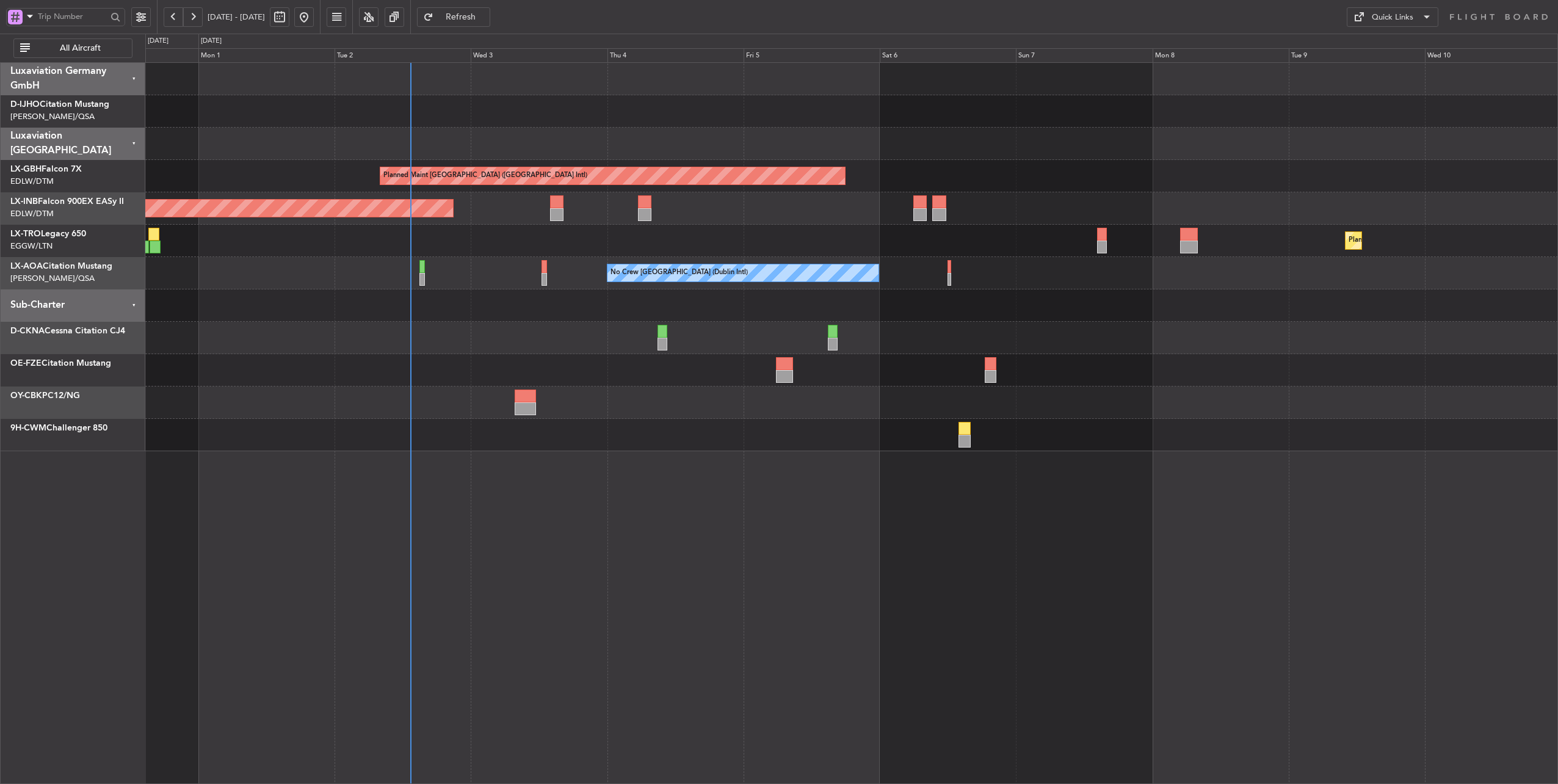
click at [700, 305] on div at bounding box center [852, 306] width 1413 height 32
click at [559, 244] on div "Planned Maint Dusseldorf" at bounding box center [852, 241] width 1413 height 32
